Goal: Navigation & Orientation: Find specific page/section

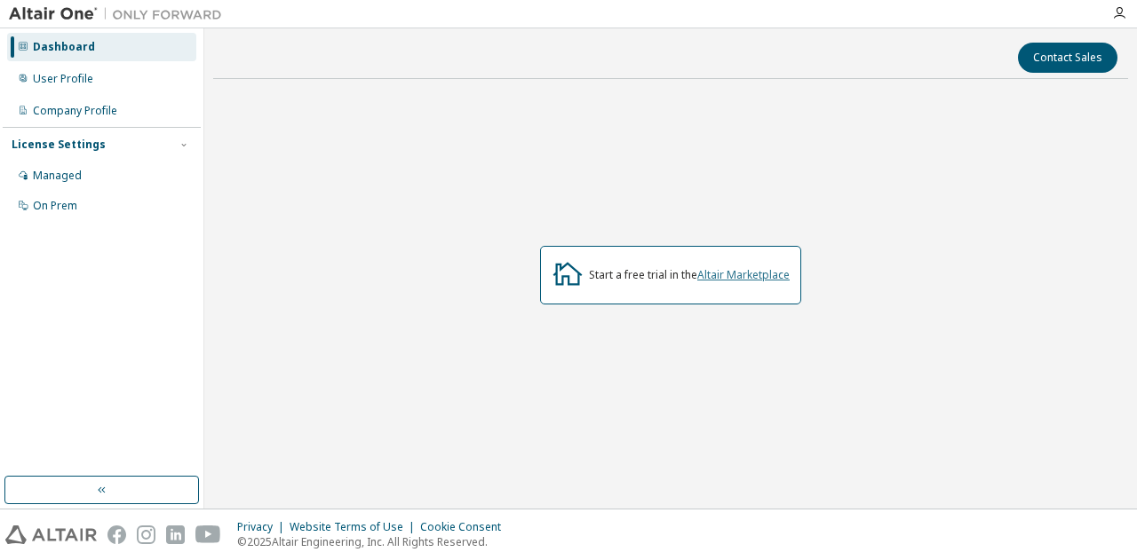
click at [728, 278] on link "Altair Marketplace" at bounding box center [743, 274] width 92 height 15
click at [69, 78] on div "User Profile" at bounding box center [63, 79] width 60 height 14
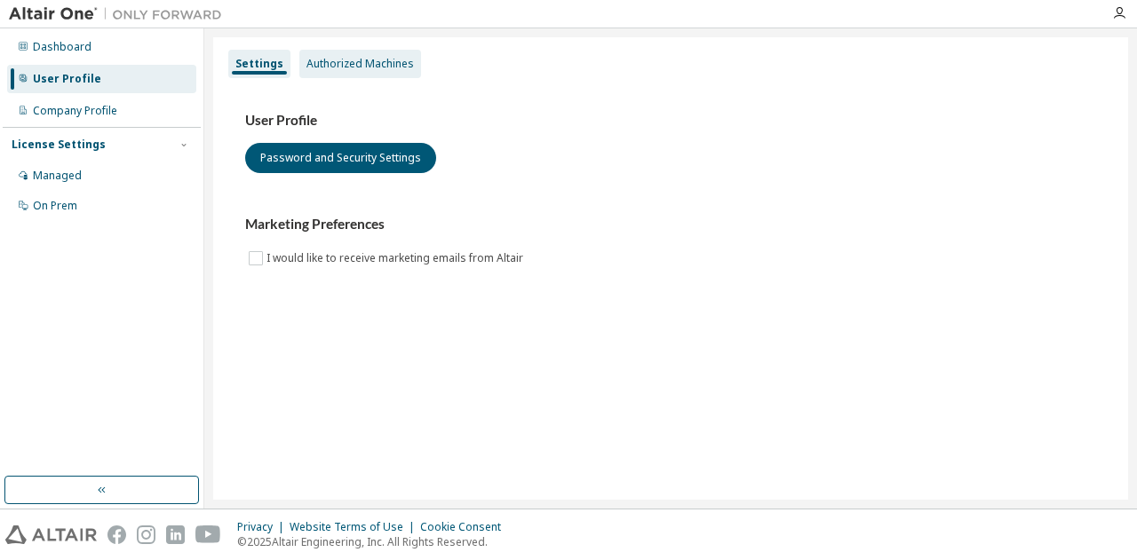
click at [331, 65] on div "Authorized Machines" at bounding box center [359, 64] width 107 height 14
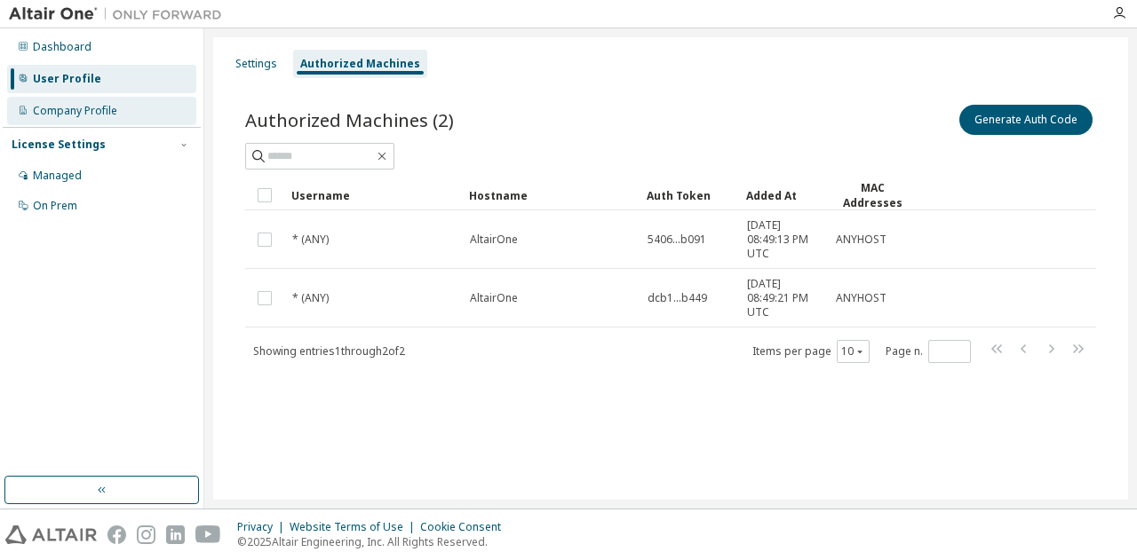
click at [102, 116] on div "Company Profile" at bounding box center [75, 111] width 84 height 14
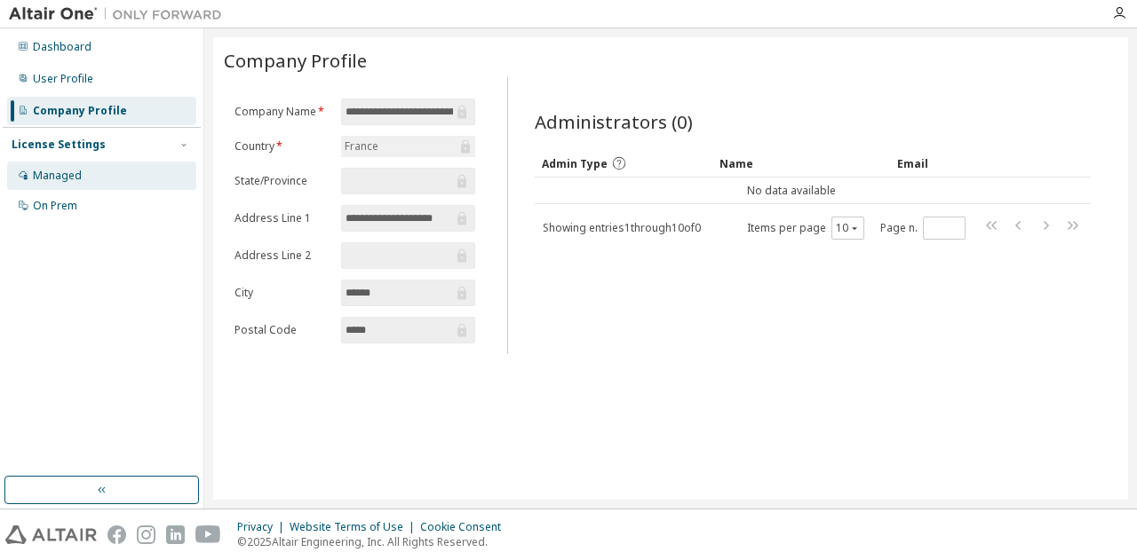
click at [60, 176] on div "Managed" at bounding box center [57, 176] width 49 height 14
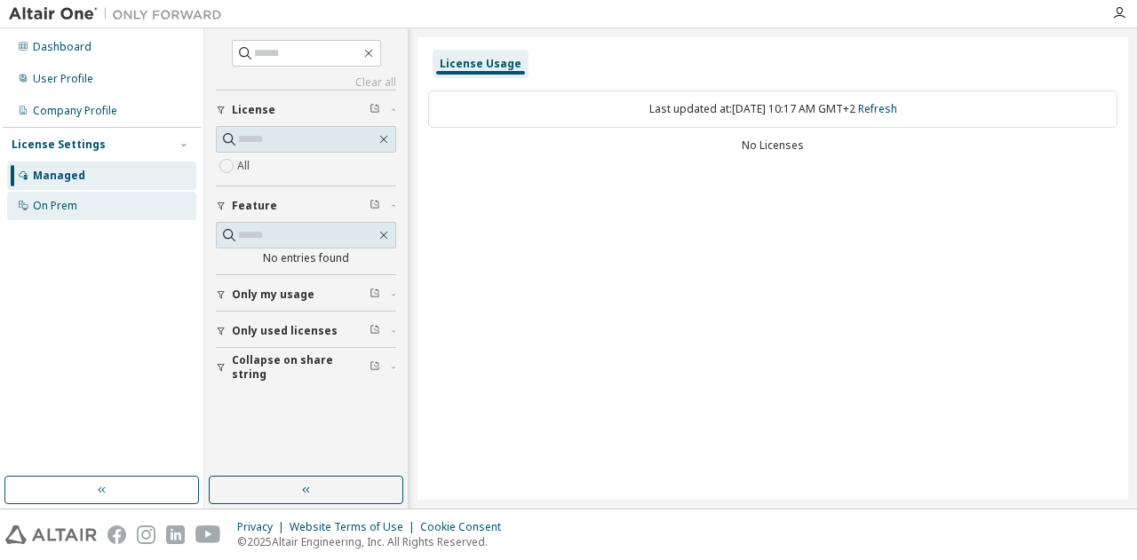
click at [55, 212] on div "On Prem" at bounding box center [55, 206] width 44 height 14
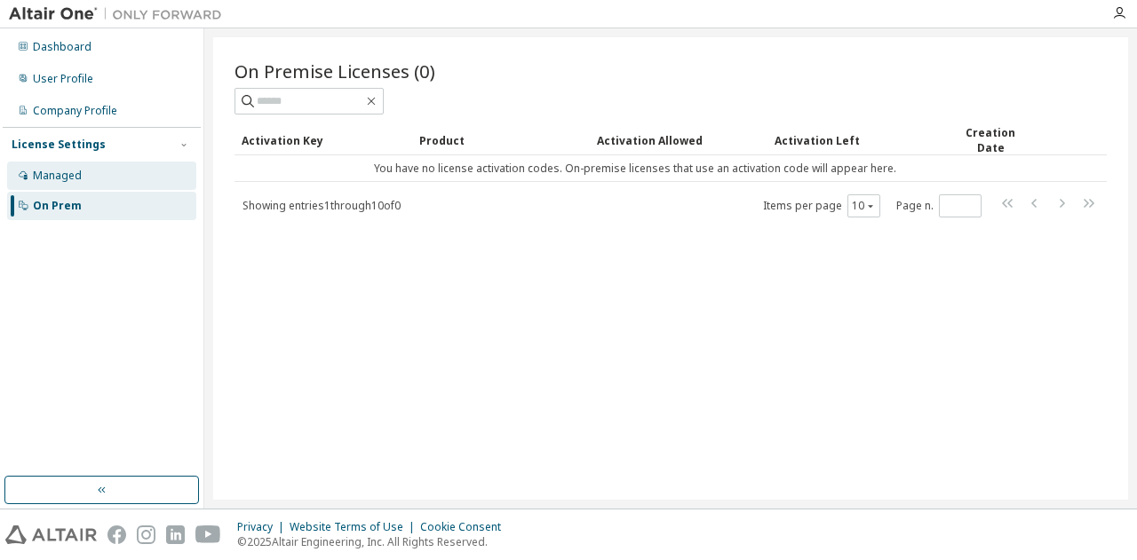
click at [84, 170] on div "Managed" at bounding box center [101, 176] width 189 height 28
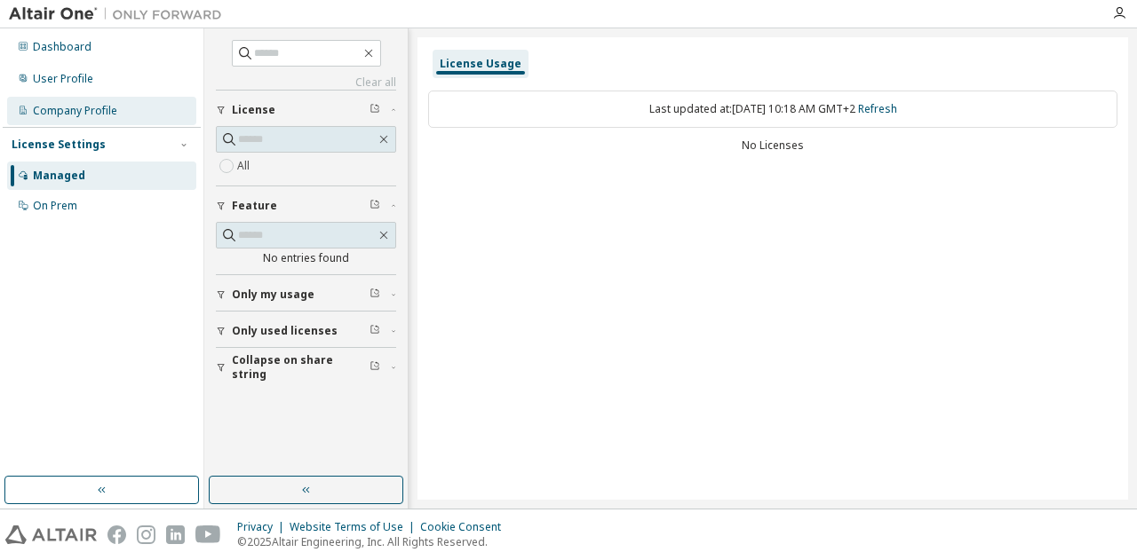
click at [95, 115] on div "Company Profile" at bounding box center [75, 111] width 84 height 14
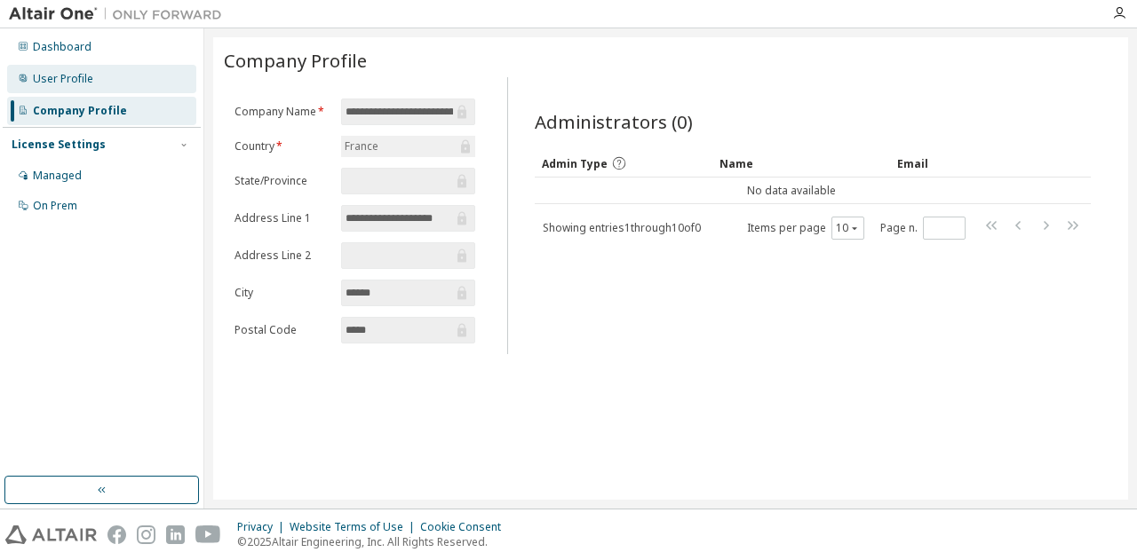
click at [98, 86] on div "User Profile" at bounding box center [101, 79] width 189 height 28
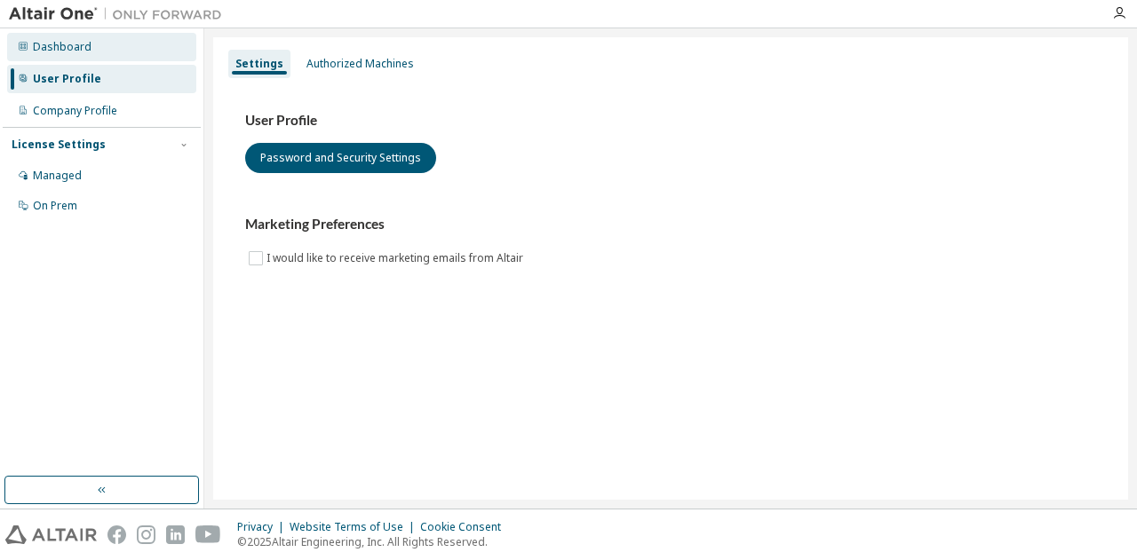
click at [105, 56] on div "Dashboard" at bounding box center [101, 47] width 189 height 28
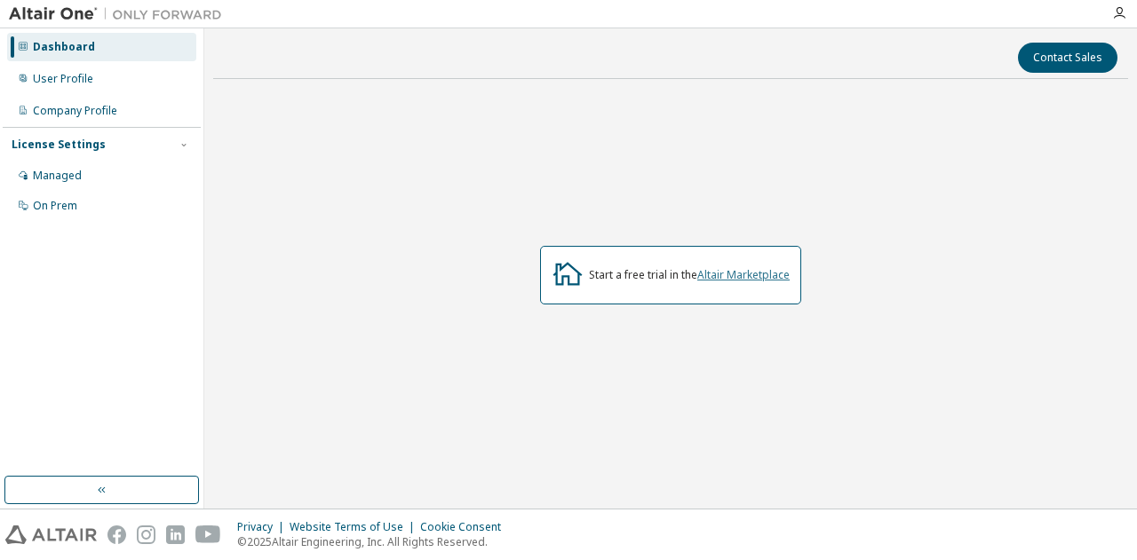
click at [759, 269] on link "Altair Marketplace" at bounding box center [743, 274] width 92 height 15
